Goal: Transaction & Acquisition: Purchase product/service

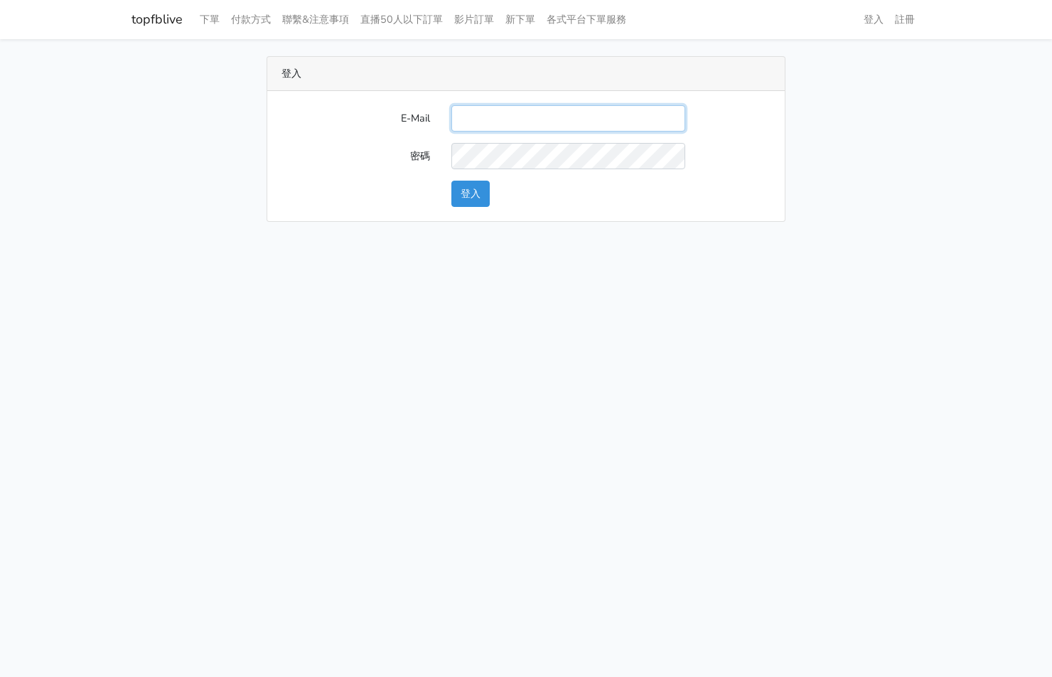
click at [586, 122] on input "E-Mail" at bounding box center [568, 118] width 234 height 26
type input "kinho.leong@saikim.com.my"
click at [471, 195] on button "登入" at bounding box center [470, 194] width 38 height 26
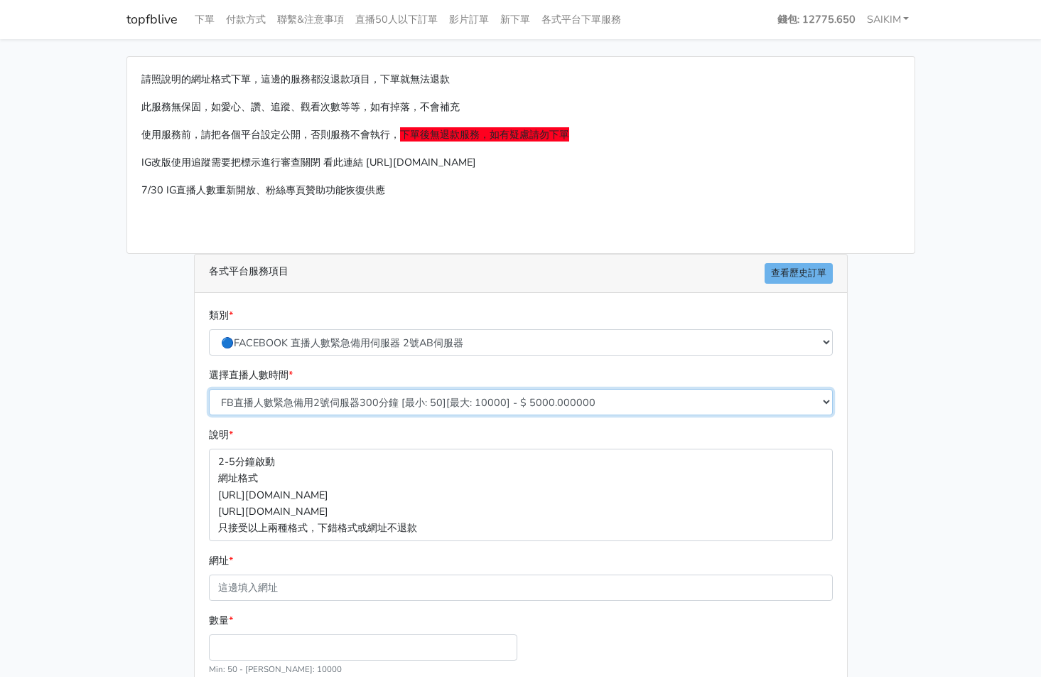
click at [417, 403] on select "FB直播人數緊急備用2號伺服器300分鐘 [最小: 50][最大: 10000] - $ 5000.000000 FB直播人數緊急備用2號伺服器60分鐘 [最…" at bounding box center [521, 402] width 624 height 26
click at [209, 389] on select "FB直播人數緊急備用2號伺服器300分鐘 [最小: 50][最大: 10000] - $ 5000.000000 FB直播人數緊急備用2號伺服器60分鐘 [最…" at bounding box center [521, 402] width 624 height 26
click at [436, 390] on select "FB直播人數緊急備用2號伺服器300分鐘 [最小: 50][最大: 10000] - $ 5000.000000 FB直播人數緊急備用2號伺服器60分鐘 [最…" at bounding box center [521, 402] width 624 height 26
select select "574"
click at [209, 389] on select "FB直播人數緊急備用2號伺服器300分鐘 [最小: 50][最大: 10000] - $ 5000.000000 FB直播人數緊急備用2號伺服器60分鐘 [最…" at bounding box center [521, 402] width 624 height 26
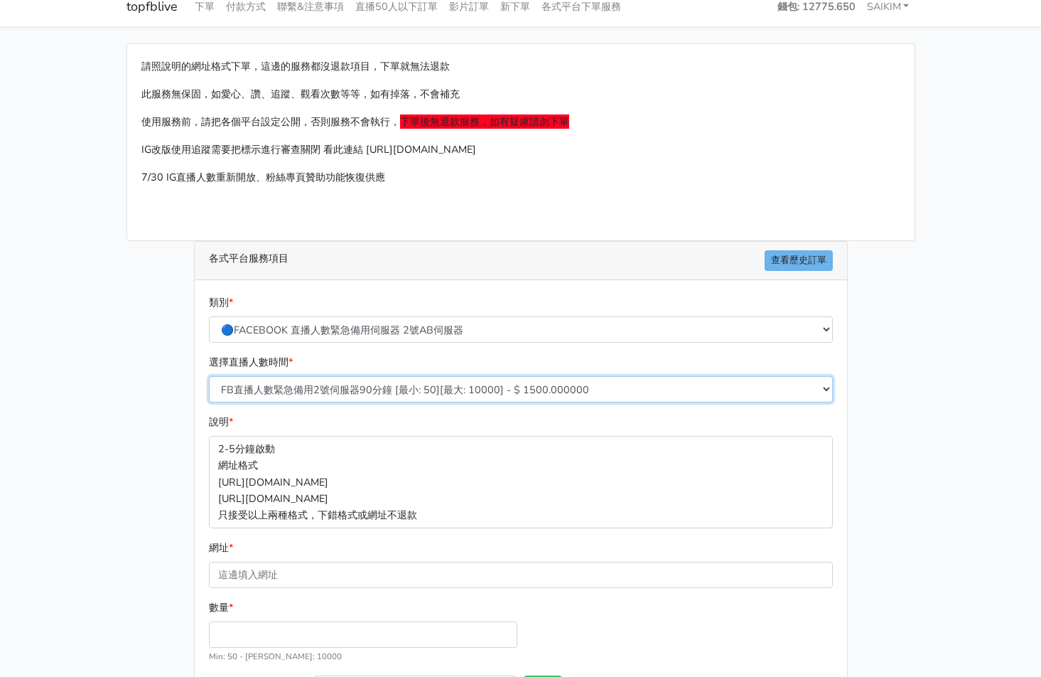
scroll to position [128, 0]
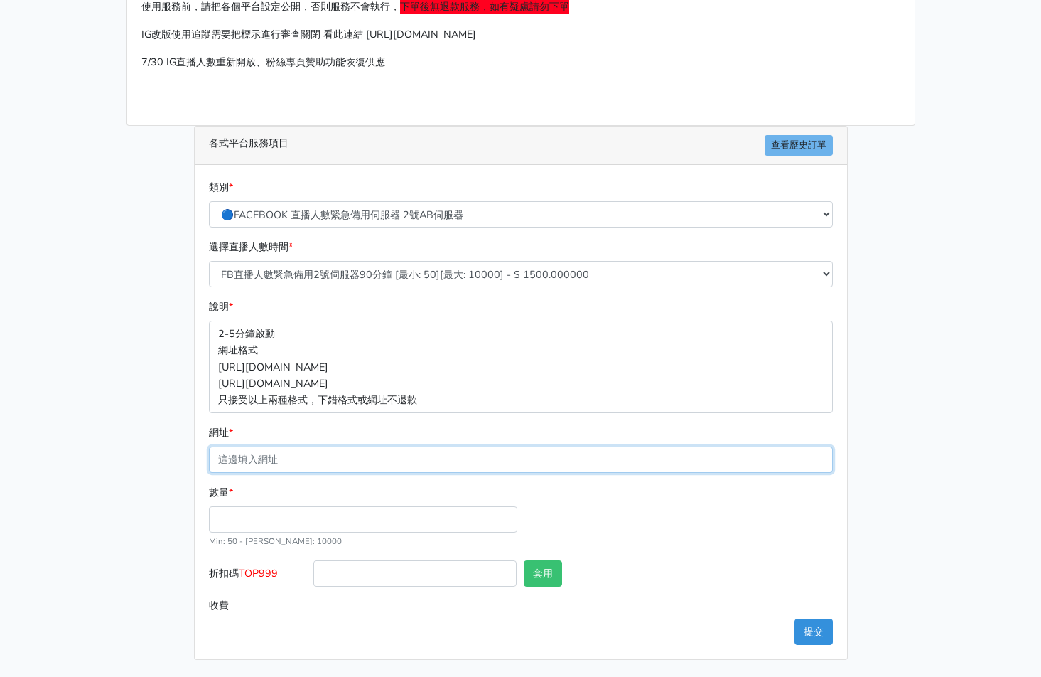
click at [380, 450] on input "網址 *" at bounding box center [521, 459] width 624 height 26
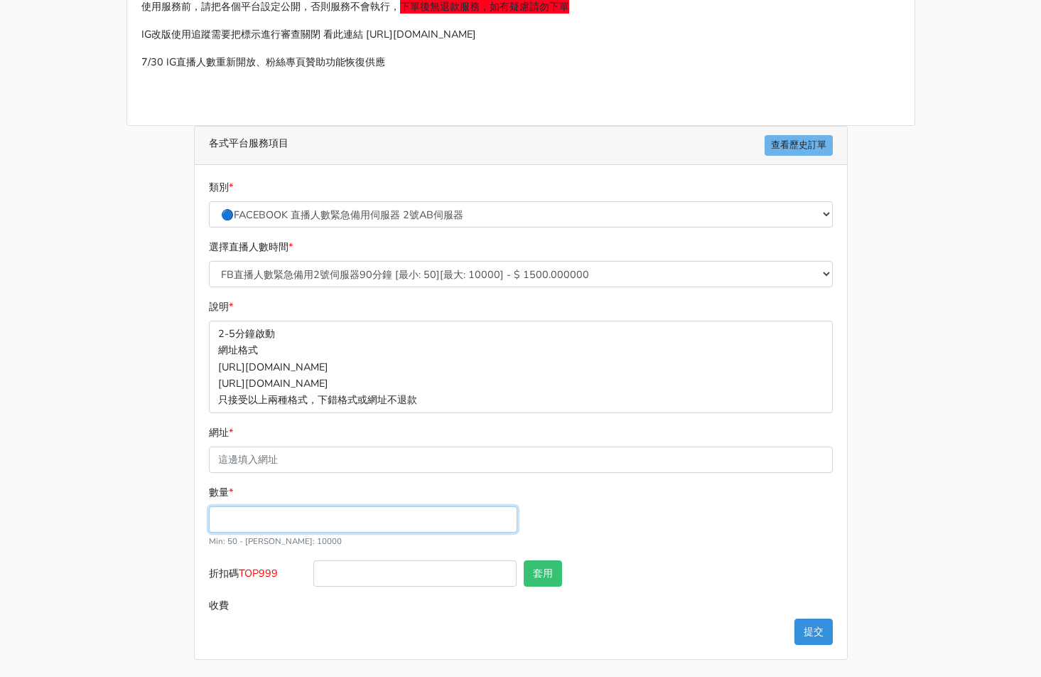
click at [259, 519] on input "數量 *" at bounding box center [363, 519] width 308 height 26
type input "300"
type input "450.000"
click at [257, 565] on label "折扣碼 TOP999" at bounding box center [257, 576] width 105 height 32
click at [313, 565] on input "折扣碼 TOP999" at bounding box center [414, 573] width 203 height 26
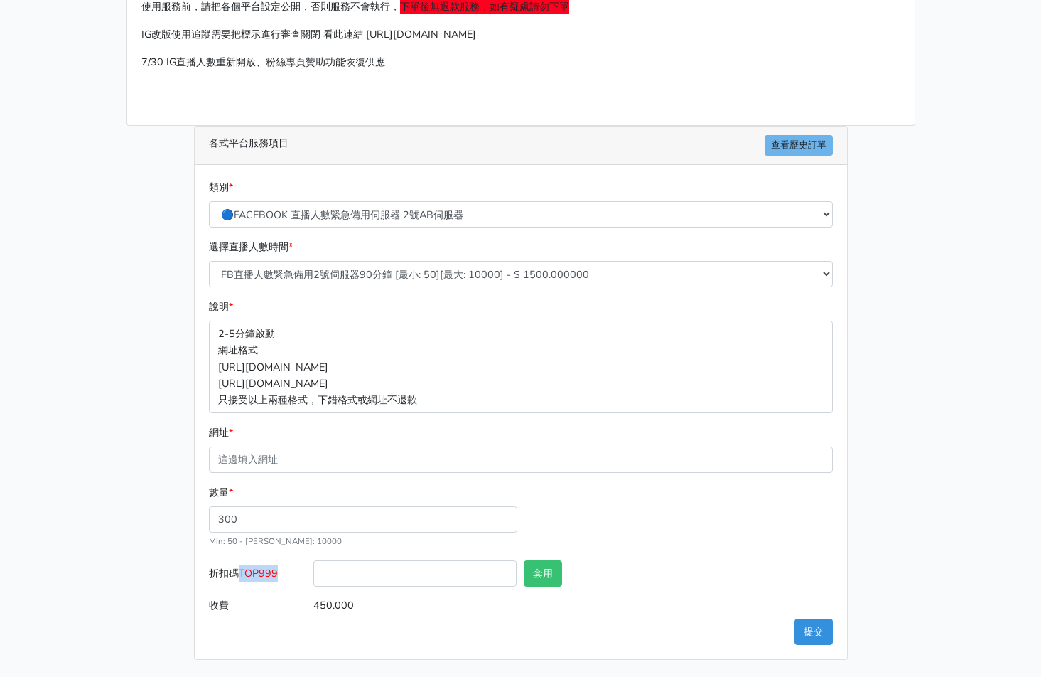
click at [257, 566] on span "TOP999" at bounding box center [258, 573] width 39 height 14
click at [313, 565] on input "折扣碼 TOP999" at bounding box center [414, 573] width 203 height 26
copy span "TOP999"
click at [329, 569] on input "折扣碼 TOP999" at bounding box center [414, 573] width 203 height 26
paste input "TOP999"
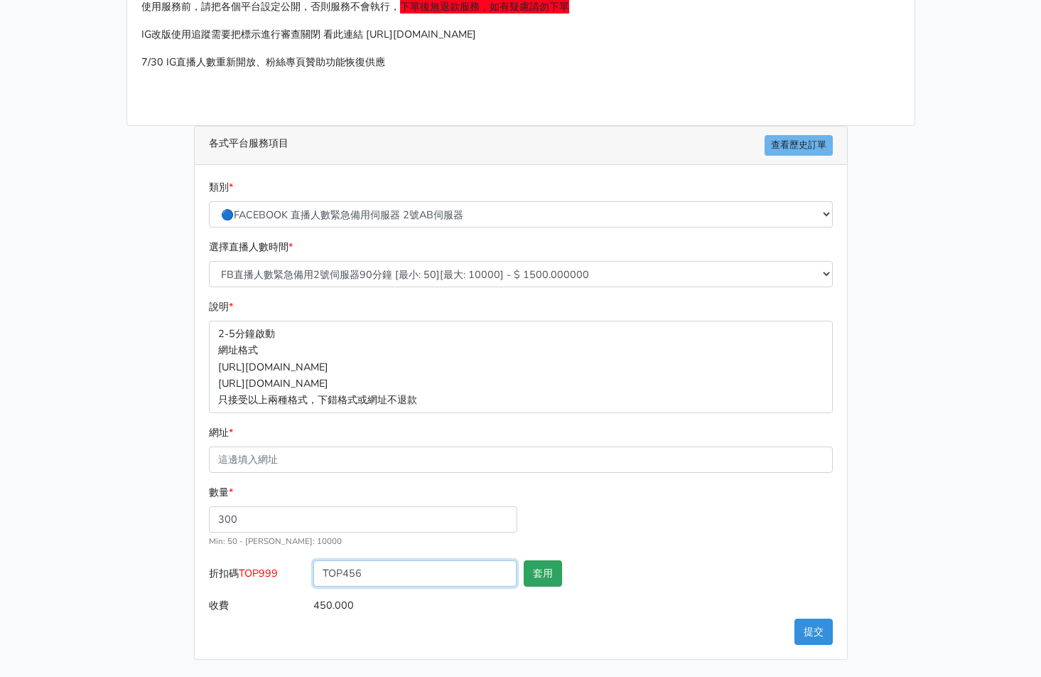
type input "TOP456"
click at [545, 569] on button "套用" at bounding box center [543, 573] width 38 height 26
type input "套用成功"
type input "432.000"
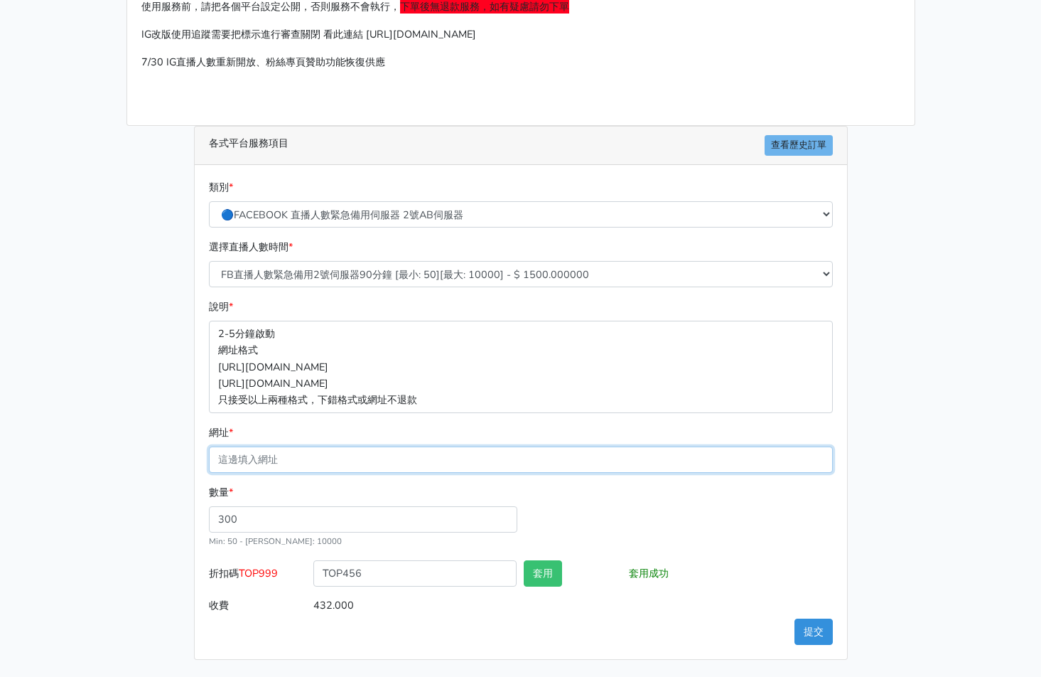
click at [291, 456] on input "網址 *" at bounding box center [521, 459] width 624 height 26
paste input "[URL][DOMAIN_NAME]"
type input "[URL][DOMAIN_NAME]"
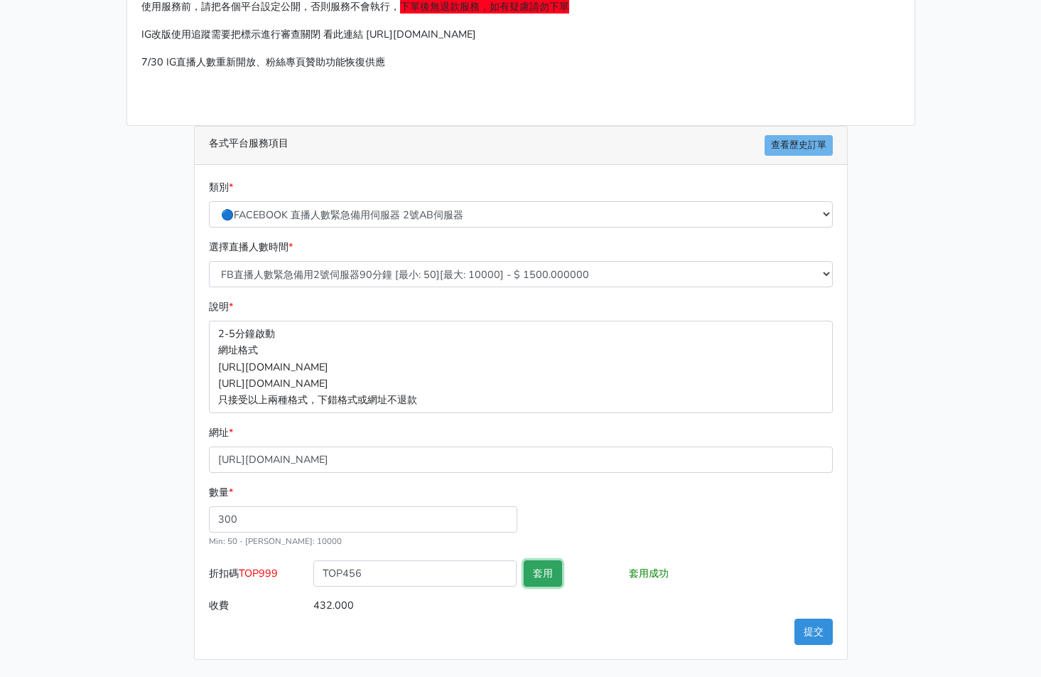
click at [553, 581] on button "套用" at bounding box center [543, 573] width 38 height 26
click at [806, 633] on button "提交" at bounding box center [814, 631] width 38 height 26
